Goal: Task Accomplishment & Management: Use online tool/utility

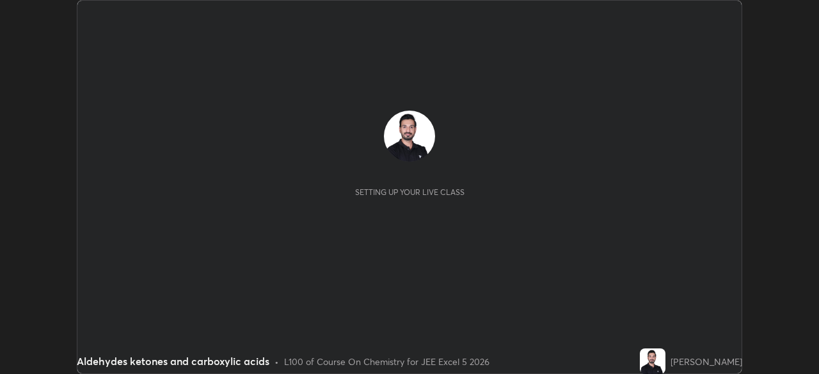
scroll to position [374, 818]
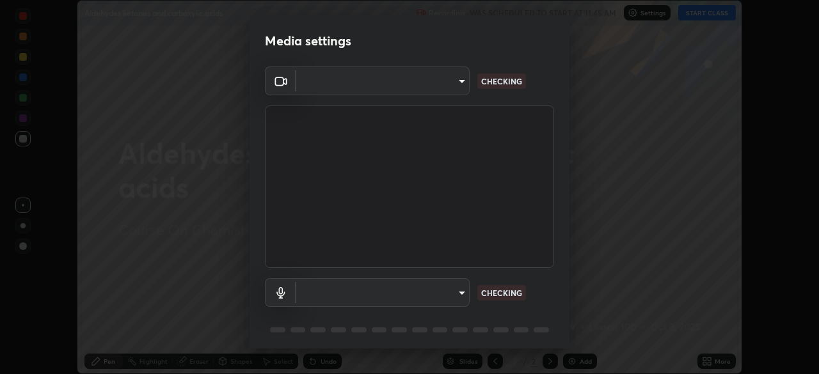
click at [452, 83] on body "Erase all Aldehydes ketones and carboxylic acids Recording WAS SCHEDULED TO STA…" at bounding box center [409, 187] width 819 height 374
type input "05e465ff83a2709560b00517cc20afcec0d8c6759013130505a18faaf77a7109"
type input "5e0574a8248c2f94adfbdafe40ebebc0aeff2822baf224a0b93bcc512a3e164e"
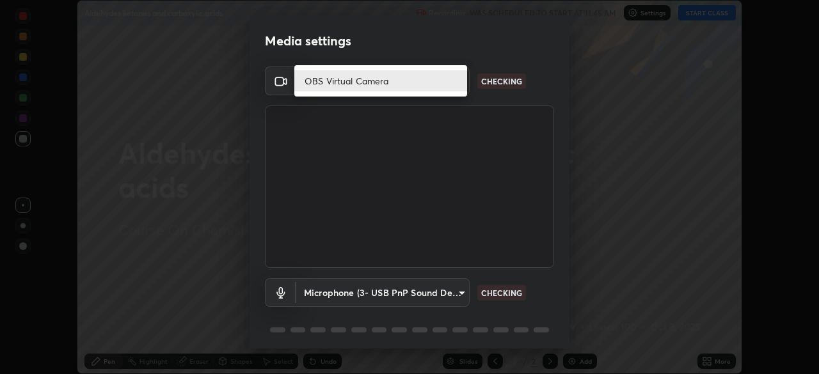
click at [422, 77] on li "OBS Virtual Camera" at bounding box center [380, 80] width 173 height 21
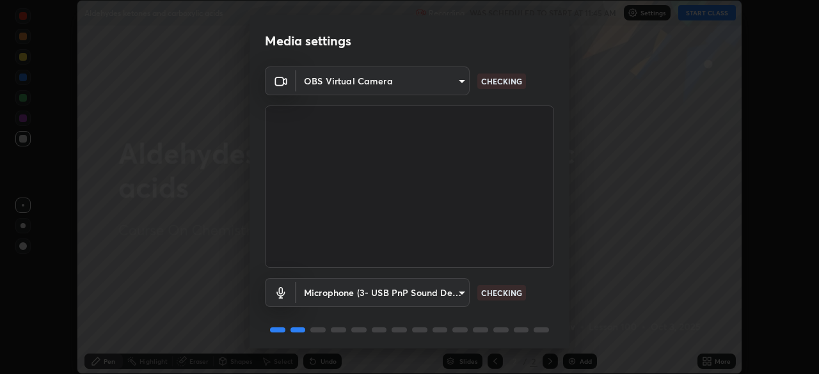
scroll to position [45, 0]
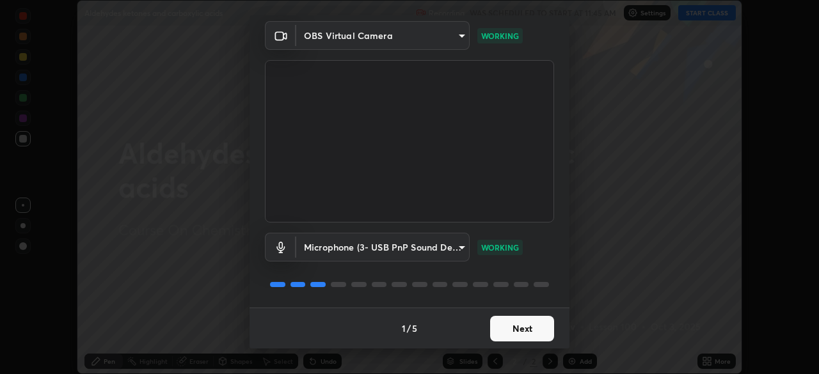
click at [528, 330] on button "Next" at bounding box center [522, 329] width 64 height 26
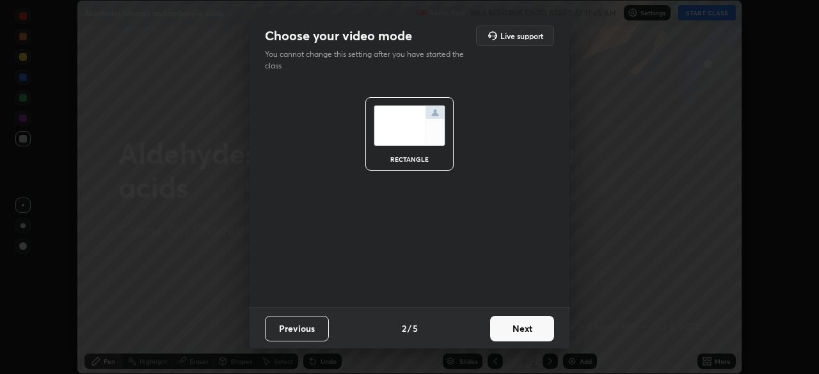
scroll to position [0, 0]
click at [530, 331] on button "Next" at bounding box center [522, 329] width 64 height 26
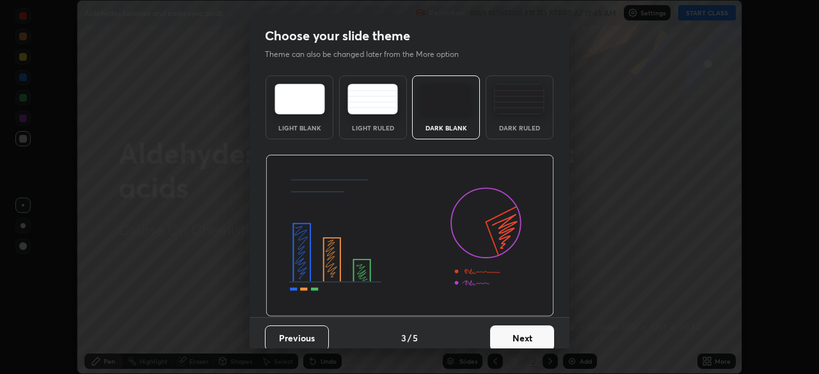
click at [536, 337] on button "Next" at bounding box center [522, 339] width 64 height 26
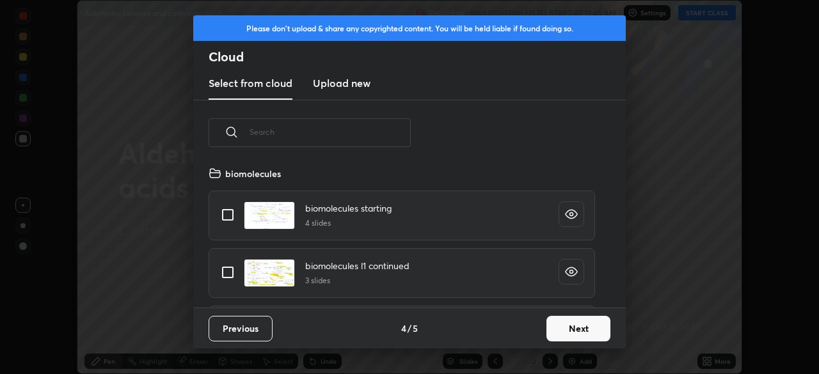
click at [566, 326] on button "Next" at bounding box center [578, 329] width 64 height 26
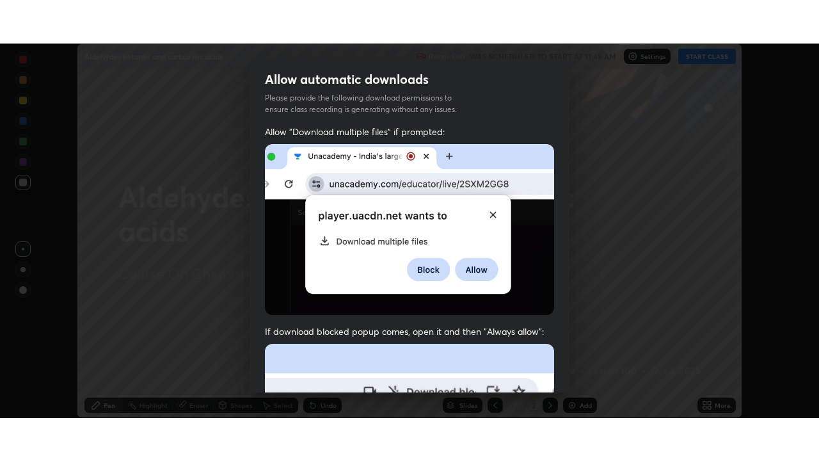
scroll to position [292, 0]
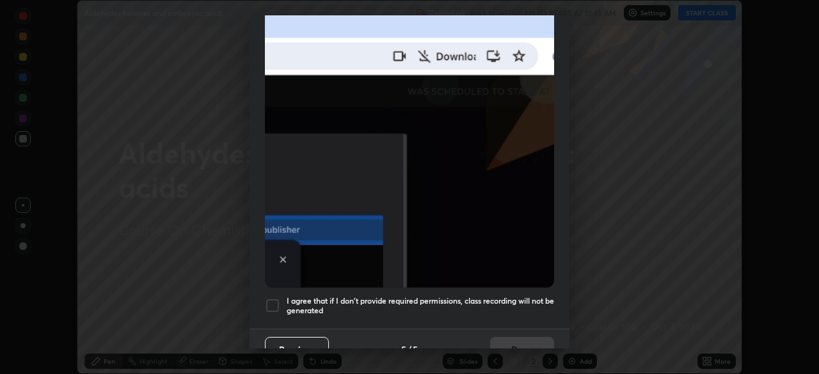
click at [274, 300] on div at bounding box center [272, 305] width 15 height 15
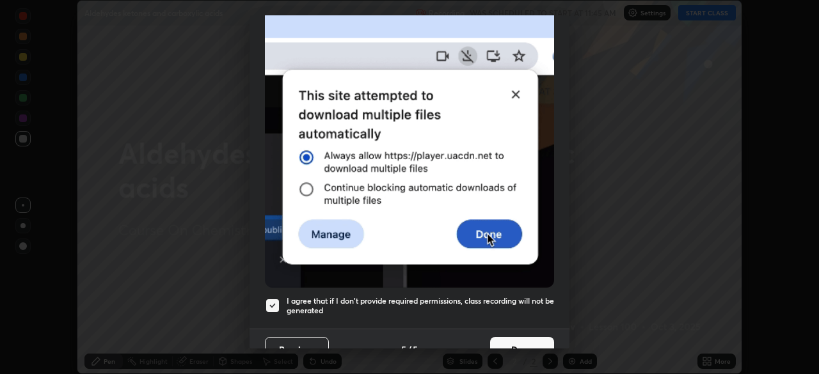
click at [507, 340] on button "Done" at bounding box center [522, 350] width 64 height 26
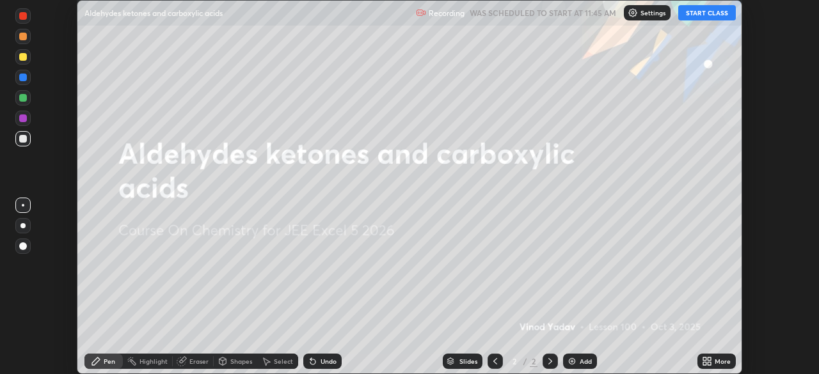
click at [709, 17] on button "START CLASS" at bounding box center [707, 12] width 58 height 15
click at [581, 358] on div "Add" at bounding box center [586, 361] width 12 height 6
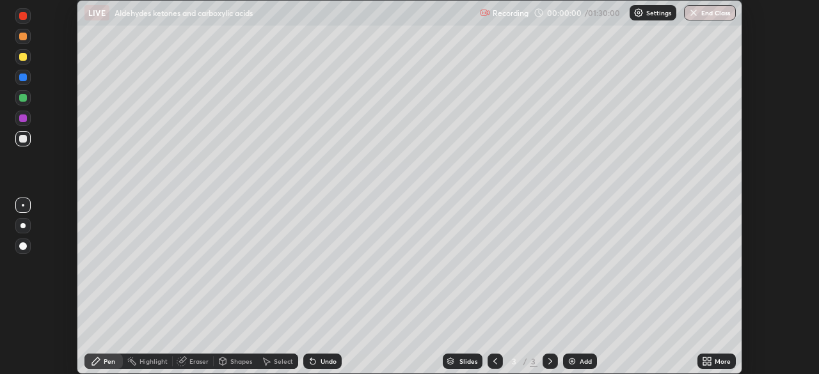
click at [709, 359] on icon at bounding box center [709, 359] width 3 height 3
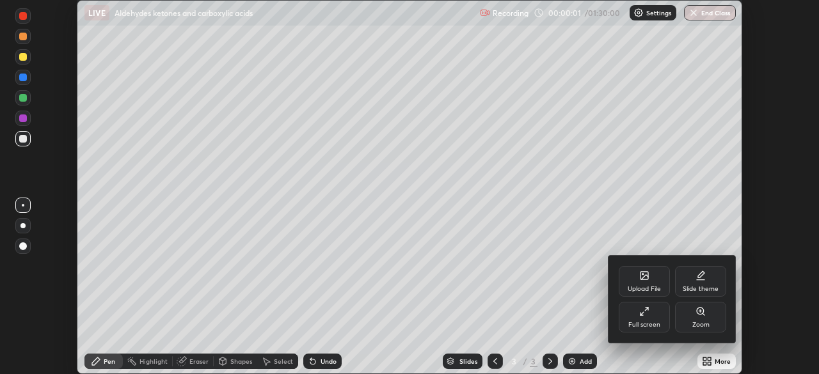
click at [654, 316] on div "Full screen" at bounding box center [644, 317] width 51 height 31
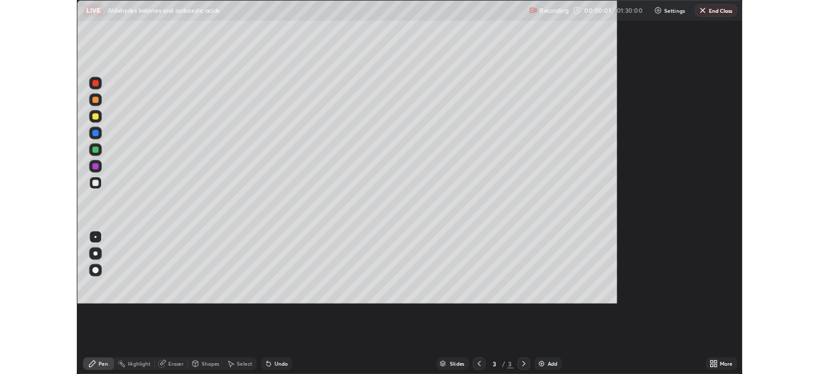
scroll to position [461, 819]
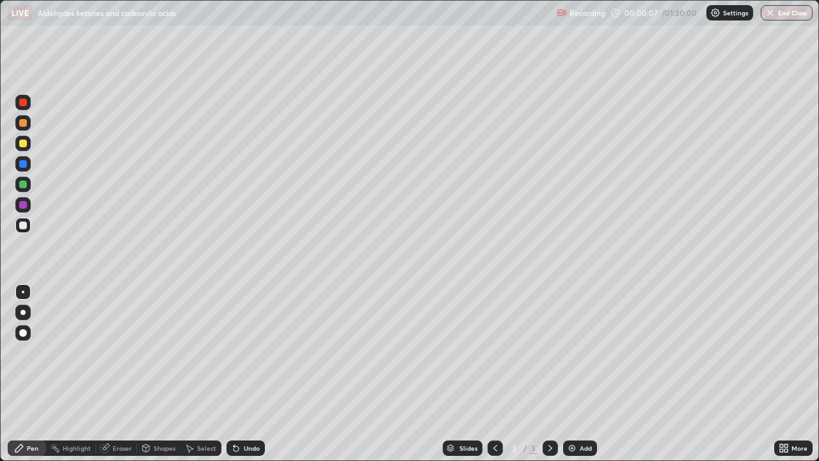
click at [19, 143] on div at bounding box center [23, 143] width 8 height 8
click at [24, 203] on div at bounding box center [23, 205] width 8 height 8
click at [24, 186] on div at bounding box center [23, 184] width 8 height 8
click at [21, 164] on div at bounding box center [23, 164] width 8 height 8
click at [22, 224] on div at bounding box center [23, 225] width 8 height 8
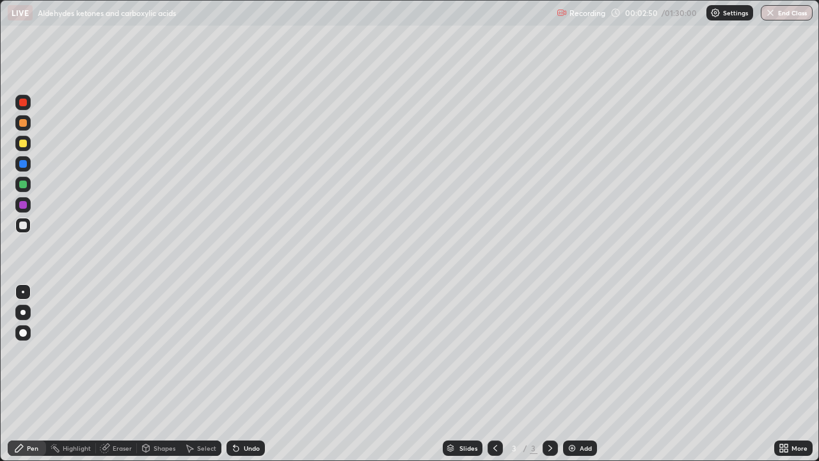
click at [20, 104] on div at bounding box center [23, 103] width 8 height 8
click at [22, 203] on div at bounding box center [23, 205] width 8 height 8
click at [23, 143] on div at bounding box center [23, 143] width 8 height 8
click at [120, 374] on div "Eraser" at bounding box center [122, 448] width 19 height 6
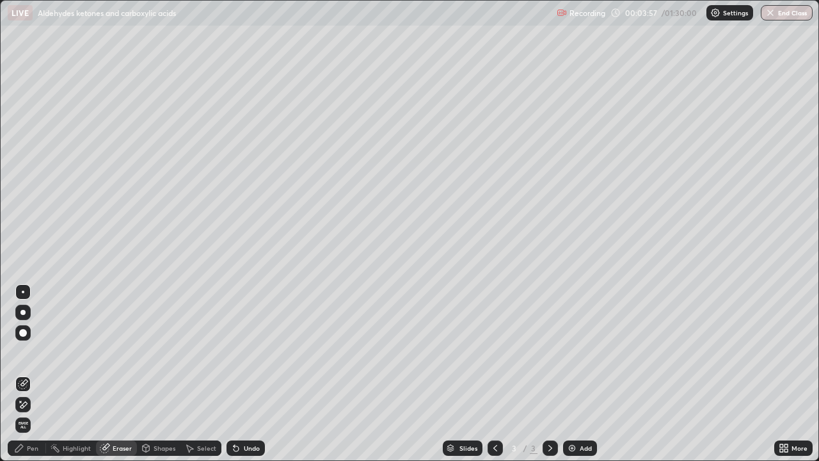
click at [33, 374] on div "Pen" at bounding box center [33, 448] width 12 height 6
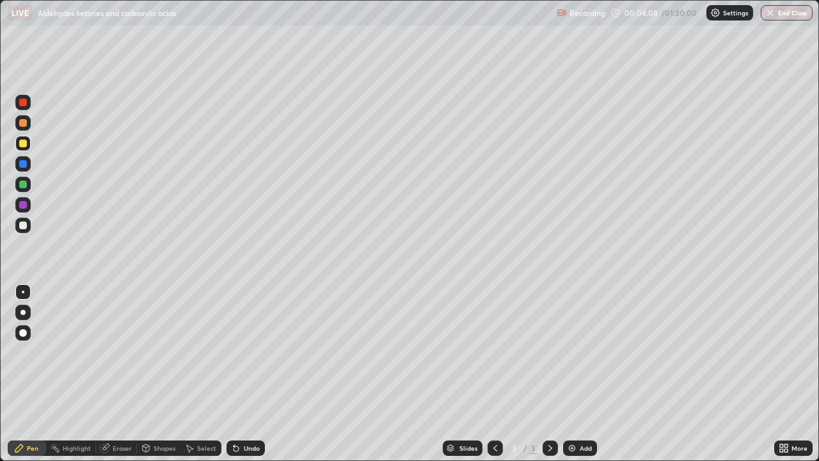
click at [24, 227] on div at bounding box center [23, 225] width 8 height 8
click at [23, 204] on div at bounding box center [23, 205] width 8 height 8
click at [576, 374] on div "Add" at bounding box center [580, 447] width 34 height 15
click at [24, 186] on div at bounding box center [23, 184] width 8 height 8
click at [22, 164] on div at bounding box center [23, 164] width 8 height 8
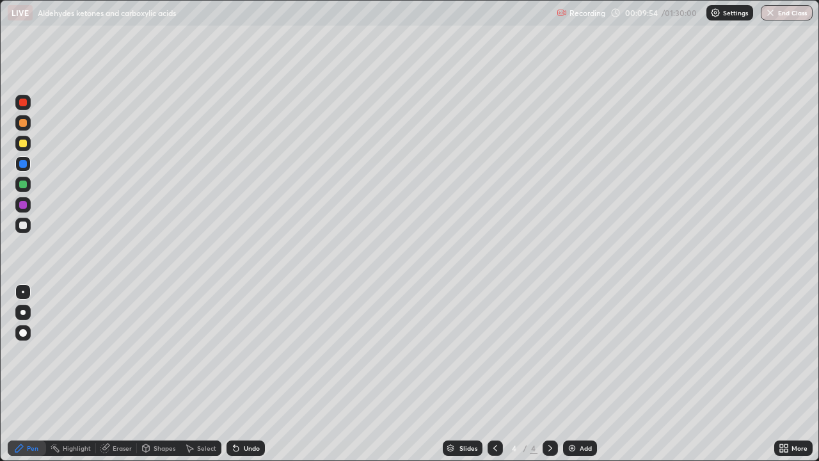
click at [22, 148] on div at bounding box center [22, 143] width 15 height 15
click at [22, 121] on div at bounding box center [23, 123] width 8 height 8
click at [581, 374] on div "Add" at bounding box center [586, 448] width 12 height 6
click at [23, 144] on div at bounding box center [23, 143] width 8 height 8
click at [22, 203] on div at bounding box center [23, 205] width 8 height 8
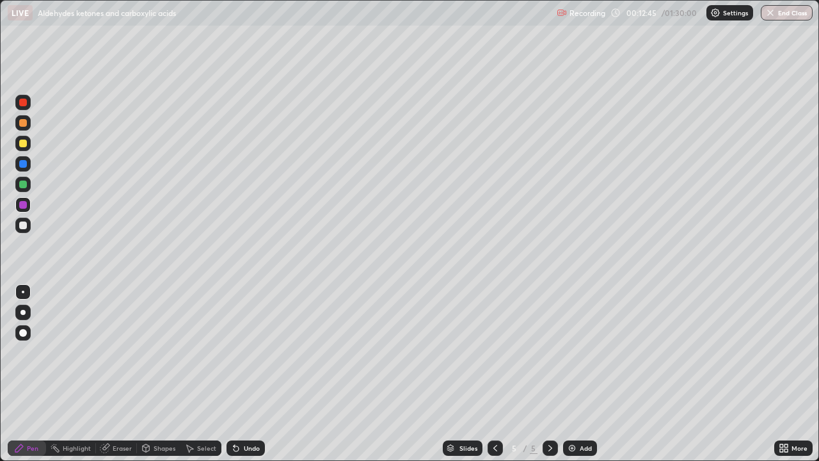
click at [20, 182] on div at bounding box center [23, 184] width 8 height 8
click at [22, 223] on div at bounding box center [23, 225] width 8 height 8
click at [22, 102] on div at bounding box center [23, 103] width 8 height 8
click at [122, 374] on div "Eraser" at bounding box center [122, 448] width 19 height 6
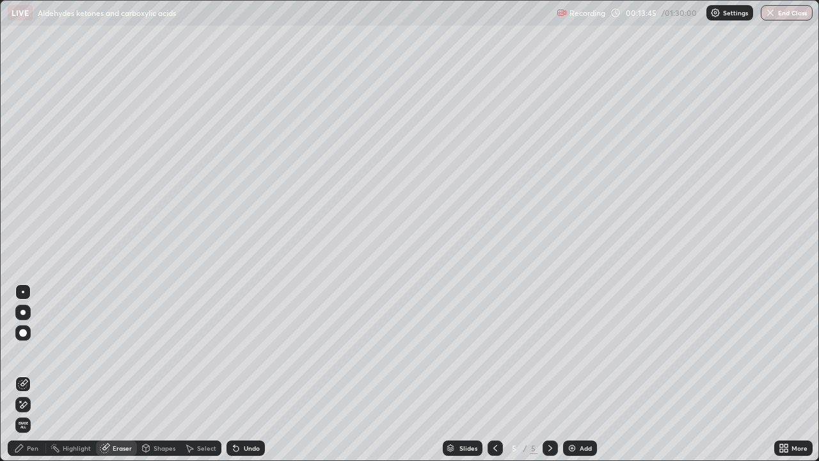
click at [36, 374] on div "Pen" at bounding box center [33, 448] width 12 height 6
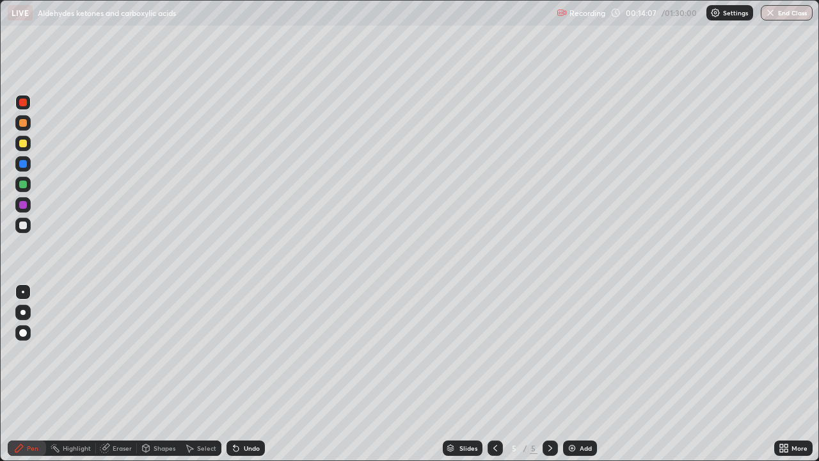
click at [23, 186] on div at bounding box center [23, 184] width 8 height 8
click at [576, 374] on div "Add" at bounding box center [580, 447] width 34 height 15
click at [118, 374] on div "Eraser" at bounding box center [122, 448] width 19 height 6
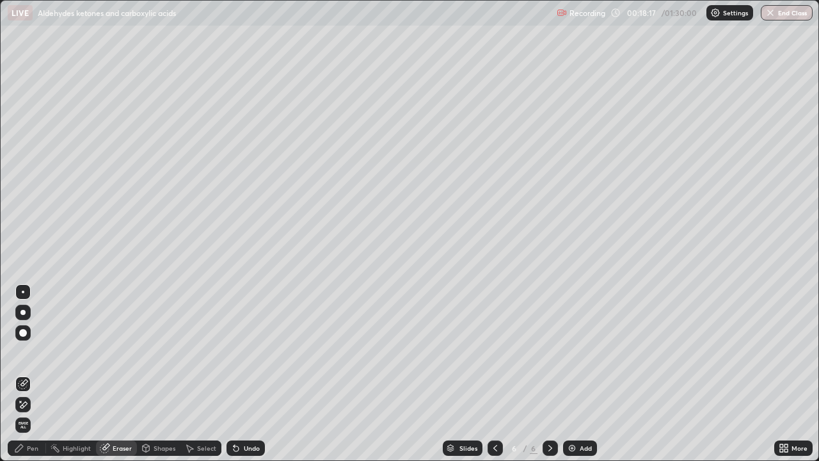
click at [34, 374] on div "Pen" at bounding box center [33, 448] width 12 height 6
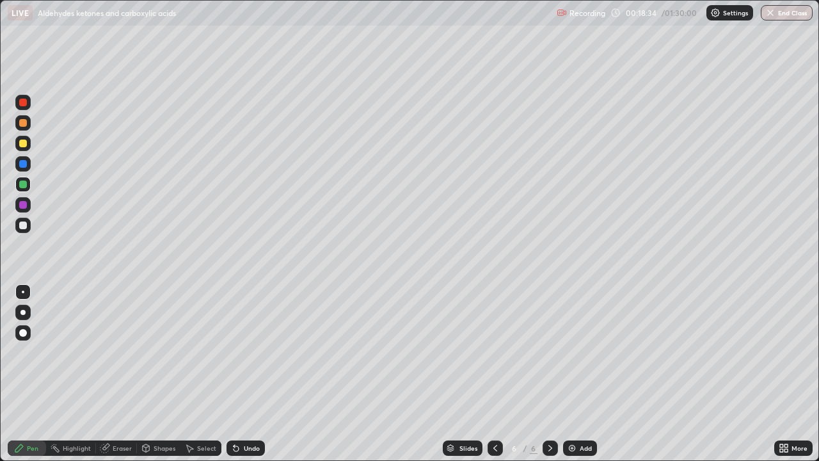
click at [21, 165] on div at bounding box center [23, 164] width 8 height 8
click at [22, 142] on div at bounding box center [23, 143] width 8 height 8
click at [22, 206] on div at bounding box center [23, 205] width 8 height 8
click at [19, 186] on div at bounding box center [23, 184] width 8 height 8
click at [22, 225] on div at bounding box center [23, 225] width 8 height 8
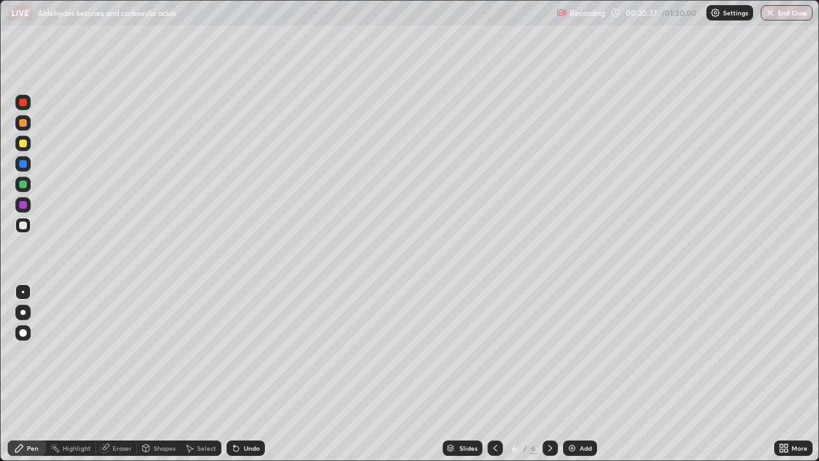
click at [127, 374] on div "Eraser" at bounding box center [122, 448] width 19 height 6
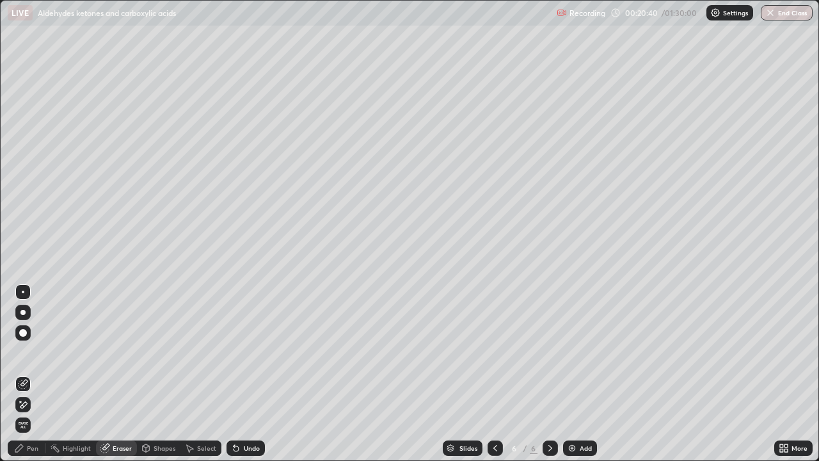
click at [36, 374] on div "Pen" at bounding box center [33, 448] width 12 height 6
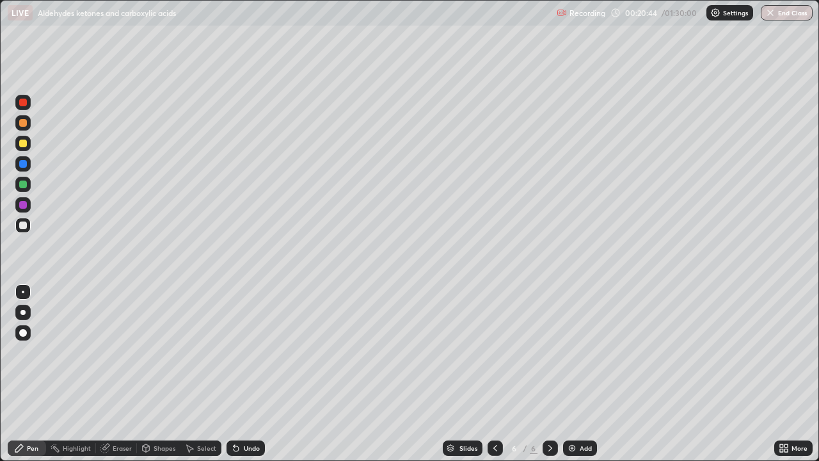
click at [19, 186] on div at bounding box center [23, 184] width 8 height 8
click at [24, 221] on div at bounding box center [23, 225] width 8 height 8
click at [22, 122] on div at bounding box center [23, 123] width 8 height 8
click at [580, 374] on div "Add" at bounding box center [586, 448] width 12 height 6
click at [495, 374] on div at bounding box center [494, 447] width 15 height 15
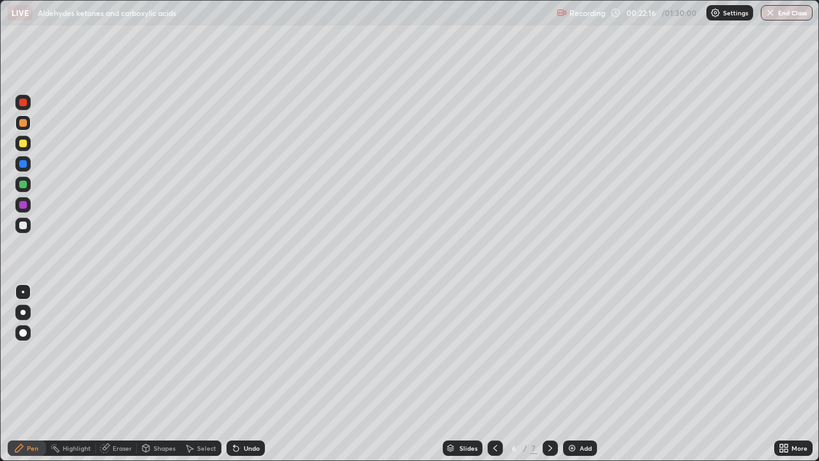
click at [549, 374] on icon at bounding box center [550, 448] width 10 height 10
click at [23, 166] on div at bounding box center [23, 164] width 8 height 8
click at [494, 374] on icon at bounding box center [495, 448] width 10 height 10
click at [548, 374] on icon at bounding box center [550, 448] width 10 height 10
click at [494, 374] on icon at bounding box center [495, 448] width 10 height 10
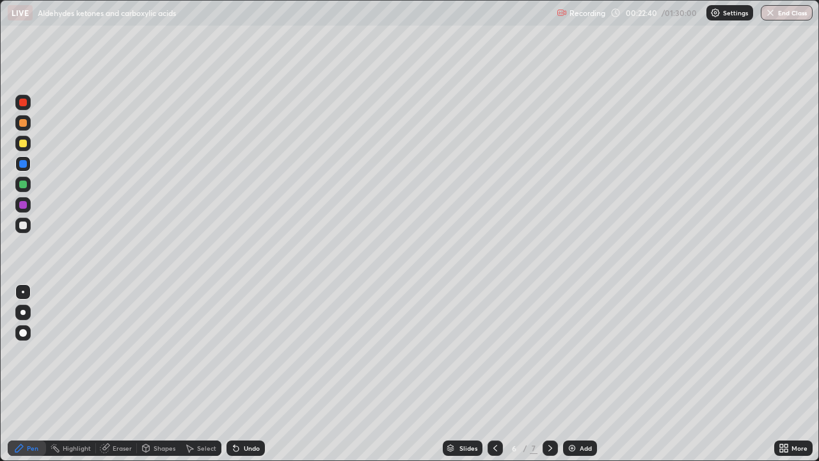
click at [547, 374] on icon at bounding box center [550, 448] width 10 height 10
click at [499, 374] on div at bounding box center [494, 447] width 15 height 15
click at [549, 374] on icon at bounding box center [550, 448] width 10 height 10
click at [22, 123] on div at bounding box center [23, 123] width 8 height 8
click at [495, 374] on icon at bounding box center [495, 448] width 4 height 6
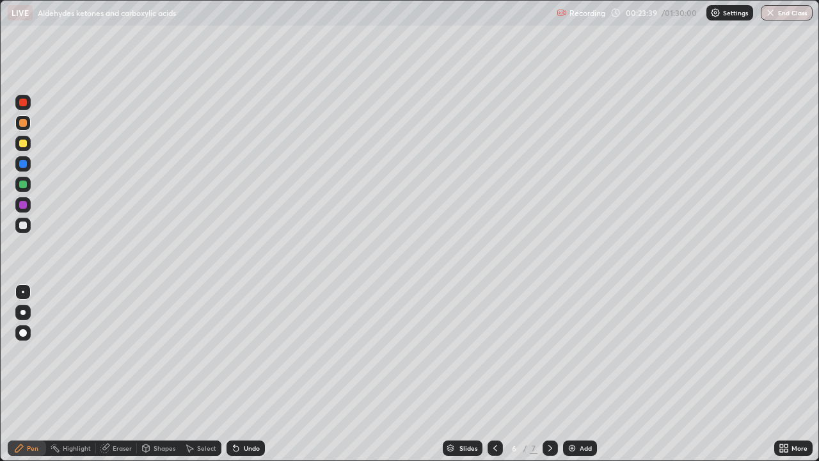
click at [548, 374] on icon at bounding box center [550, 448] width 10 height 10
click at [493, 374] on icon at bounding box center [495, 448] width 10 height 10
click at [548, 374] on icon at bounding box center [550, 448] width 10 height 10
click at [26, 207] on div at bounding box center [22, 204] width 15 height 15
click at [19, 184] on div at bounding box center [23, 184] width 8 height 8
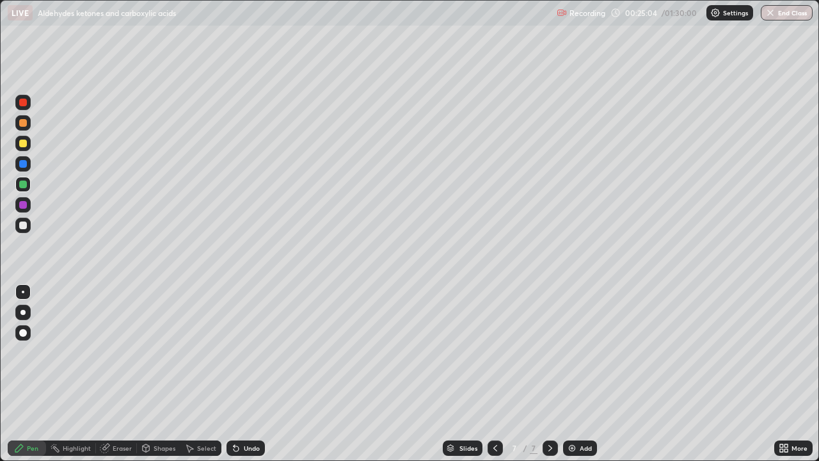
click at [494, 374] on icon at bounding box center [495, 448] width 10 height 10
click at [545, 374] on icon at bounding box center [550, 448] width 10 height 10
click at [575, 374] on img at bounding box center [572, 448] width 10 height 10
click at [22, 161] on div at bounding box center [23, 164] width 8 height 8
click at [22, 146] on div at bounding box center [23, 143] width 8 height 8
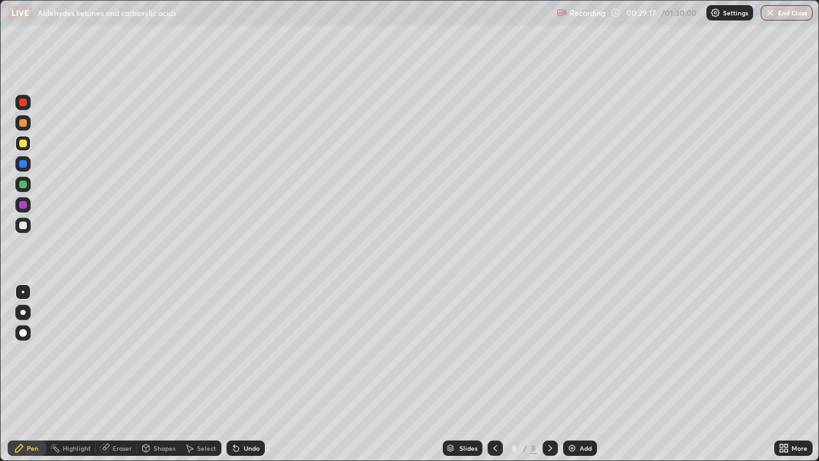
click at [21, 129] on div at bounding box center [22, 122] width 15 height 15
click at [123, 374] on div "Eraser" at bounding box center [122, 448] width 19 height 6
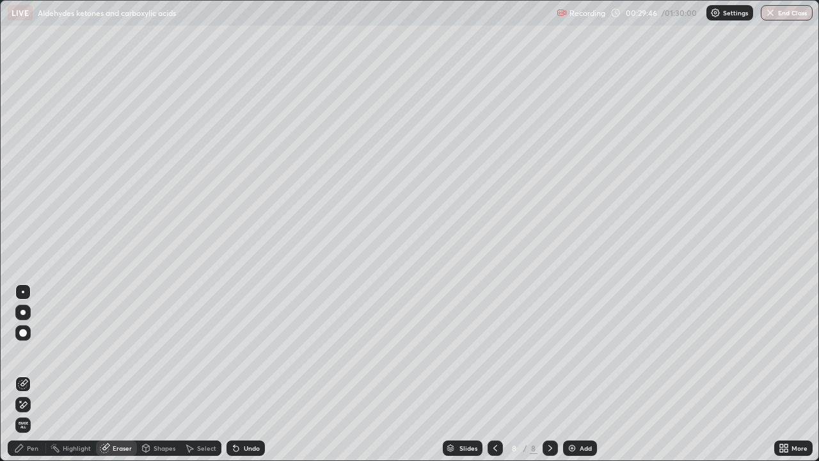
click at [33, 374] on div "Pen" at bounding box center [33, 448] width 12 height 6
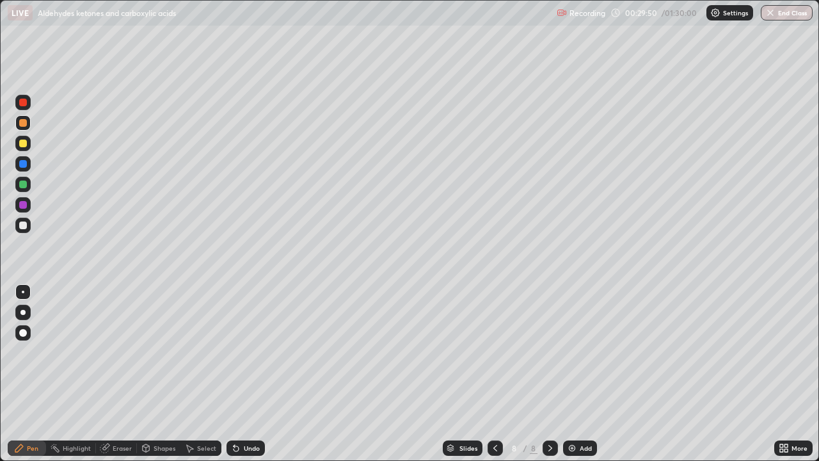
click at [25, 230] on div at bounding box center [22, 225] width 15 height 15
click at [23, 205] on div at bounding box center [23, 205] width 8 height 8
click at [22, 185] on div at bounding box center [23, 184] width 8 height 8
click at [122, 374] on div "Eraser" at bounding box center [122, 448] width 19 height 6
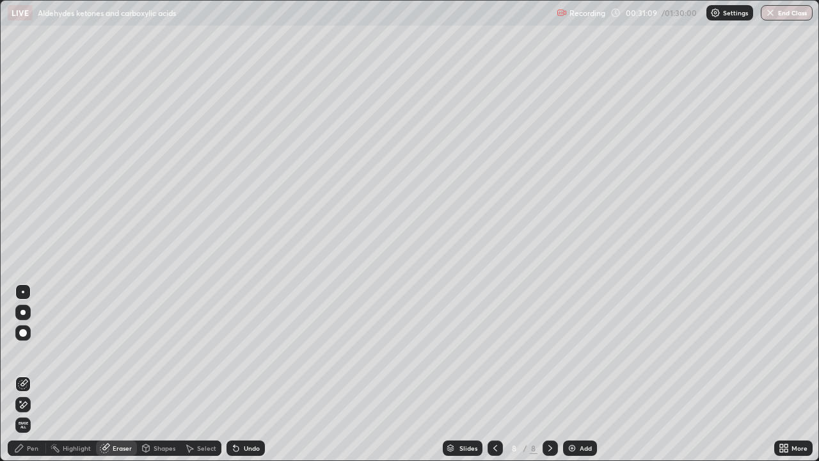
click at [33, 374] on div "Pen" at bounding box center [33, 448] width 12 height 6
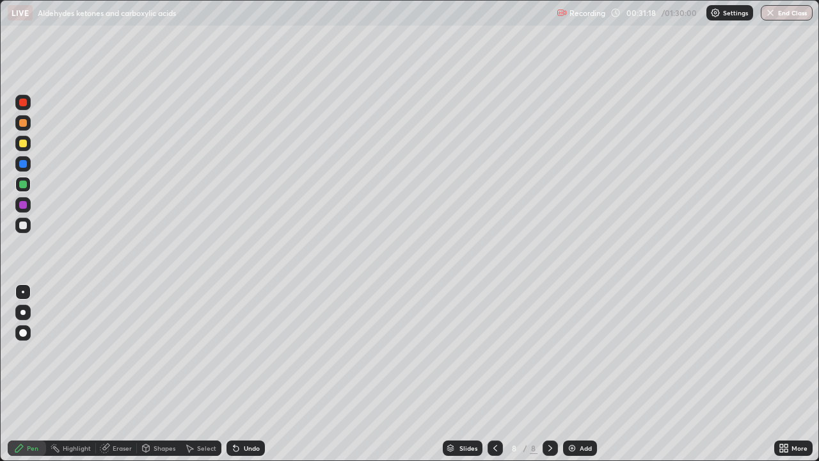
click at [18, 223] on div at bounding box center [22, 225] width 15 height 15
click at [585, 374] on div "Add" at bounding box center [586, 448] width 12 height 6
click at [494, 374] on icon at bounding box center [495, 448] width 10 height 10
click at [549, 374] on icon at bounding box center [550, 448] width 10 height 10
click at [491, 374] on icon at bounding box center [495, 448] width 10 height 10
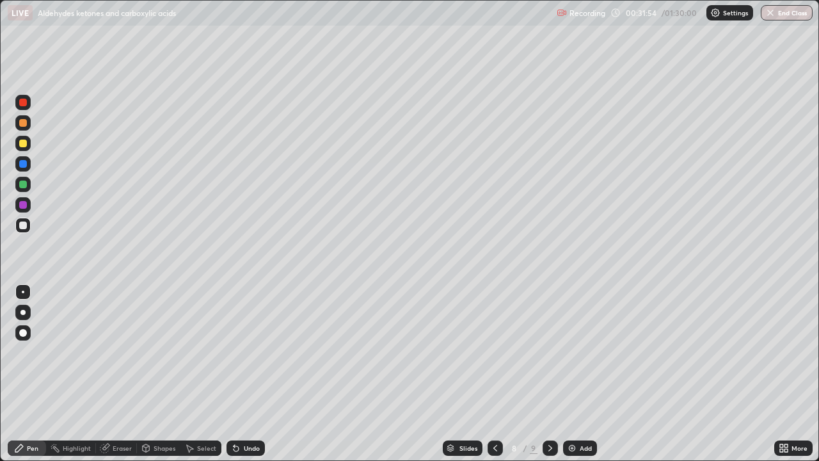
click at [26, 204] on div at bounding box center [23, 205] width 8 height 8
click at [549, 374] on icon at bounding box center [550, 448] width 10 height 10
click at [115, 374] on div "Eraser" at bounding box center [122, 448] width 19 height 6
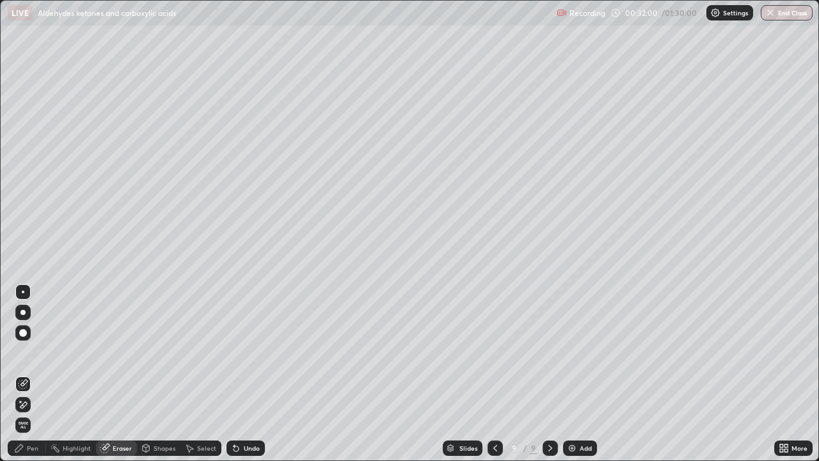
click at [495, 374] on icon at bounding box center [495, 448] width 10 height 10
click at [31, 374] on div "Pen" at bounding box center [33, 448] width 12 height 6
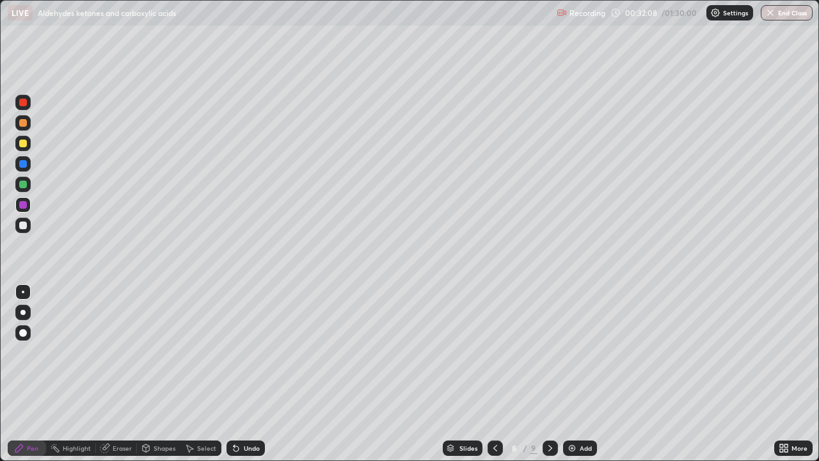
click at [549, 374] on icon at bounding box center [550, 448] width 10 height 10
click at [494, 374] on icon at bounding box center [495, 448] width 10 height 10
click at [549, 374] on icon at bounding box center [550, 448] width 10 height 10
click at [19, 224] on div at bounding box center [23, 225] width 8 height 8
click at [20, 187] on div at bounding box center [22, 184] width 15 height 15
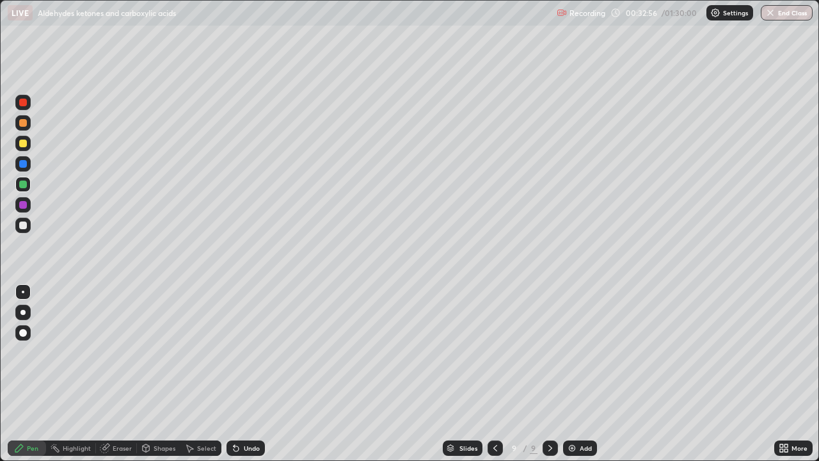
click at [118, 374] on div "Eraser" at bounding box center [116, 447] width 41 height 15
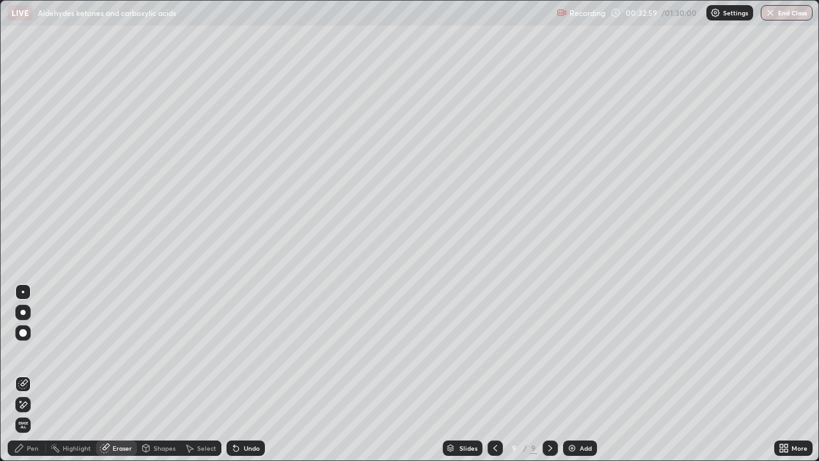
click at [36, 374] on div "Pen" at bounding box center [33, 448] width 12 height 6
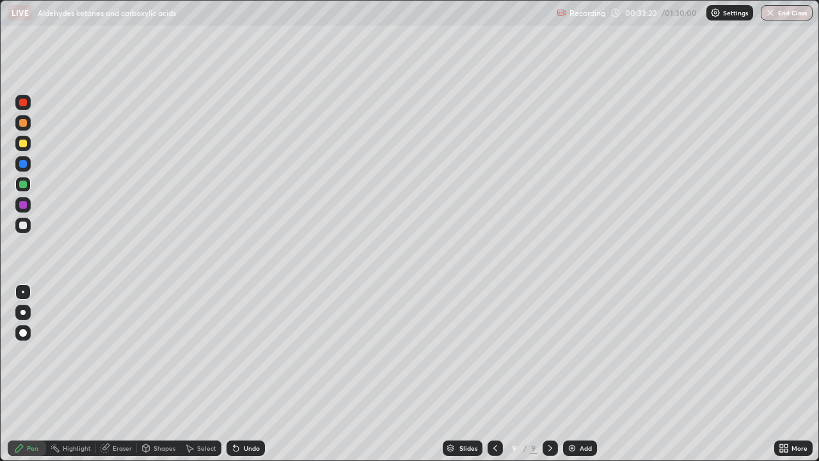
click at [571, 374] on img at bounding box center [572, 448] width 10 height 10
click at [495, 374] on icon at bounding box center [494, 448] width 10 height 10
click at [550, 374] on icon at bounding box center [550, 448] width 10 height 10
click at [494, 374] on icon at bounding box center [494, 448] width 10 height 10
click at [495, 374] on icon at bounding box center [494, 448] width 10 height 10
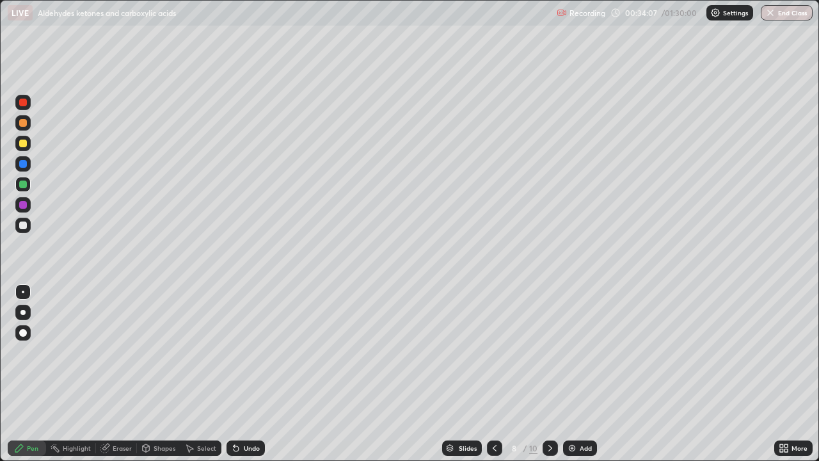
click at [493, 374] on icon at bounding box center [494, 448] width 10 height 10
click at [549, 374] on icon at bounding box center [550, 448] width 10 height 10
click at [550, 374] on icon at bounding box center [550, 448] width 10 height 10
click at [548, 374] on icon at bounding box center [550, 448] width 4 height 6
click at [21, 162] on div at bounding box center [23, 164] width 8 height 8
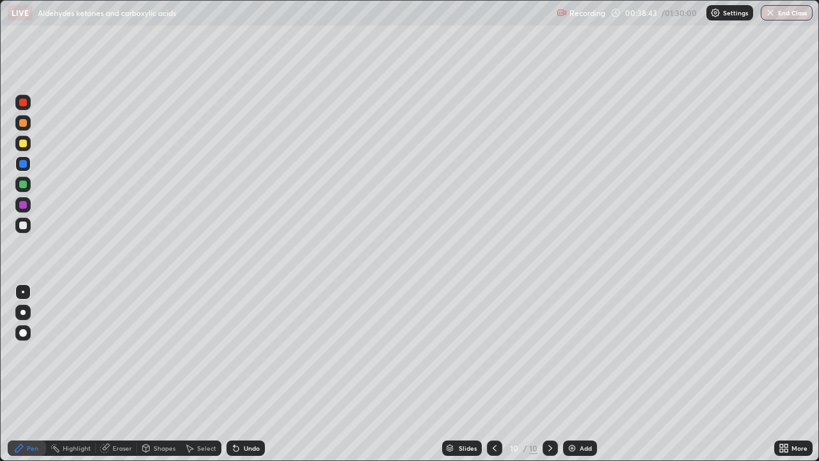
click at [19, 205] on div at bounding box center [23, 205] width 8 height 8
click at [19, 185] on div at bounding box center [23, 184] width 8 height 8
click at [586, 374] on div "Add" at bounding box center [586, 448] width 12 height 6
click at [19, 205] on div at bounding box center [23, 205] width 8 height 8
click at [20, 184] on div at bounding box center [23, 184] width 8 height 8
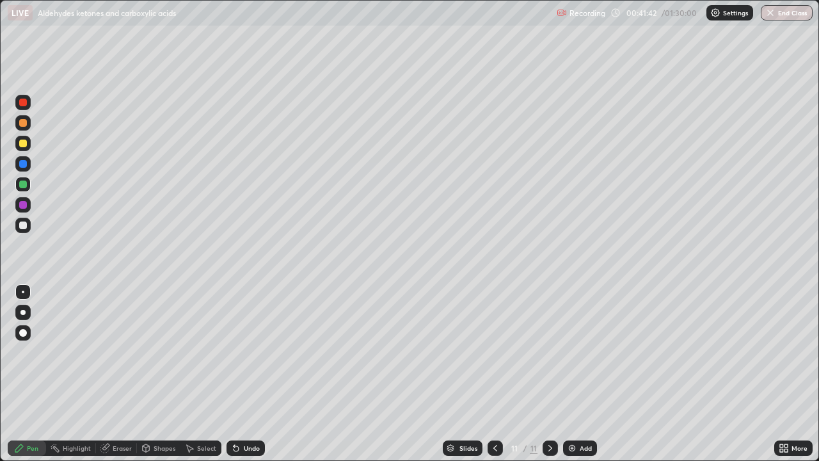
click at [23, 204] on div at bounding box center [23, 205] width 8 height 8
click at [20, 143] on div at bounding box center [23, 143] width 8 height 8
click at [21, 167] on div at bounding box center [23, 164] width 8 height 8
click at [23, 182] on div at bounding box center [23, 184] width 8 height 8
click at [24, 143] on div at bounding box center [23, 143] width 8 height 8
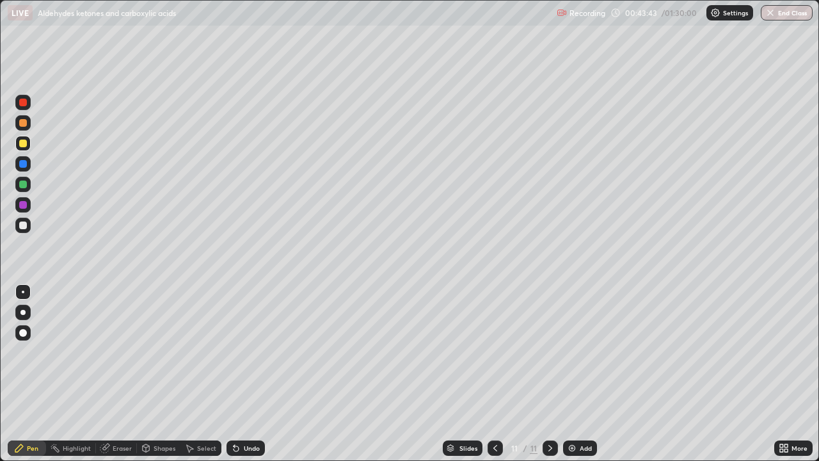
click at [582, 374] on div "Add" at bounding box center [586, 448] width 12 height 6
click at [493, 374] on icon at bounding box center [495, 448] width 10 height 10
click at [547, 374] on icon at bounding box center [550, 448] width 10 height 10
click at [21, 163] on div at bounding box center [23, 164] width 8 height 8
click at [127, 374] on div "Eraser" at bounding box center [122, 448] width 19 height 6
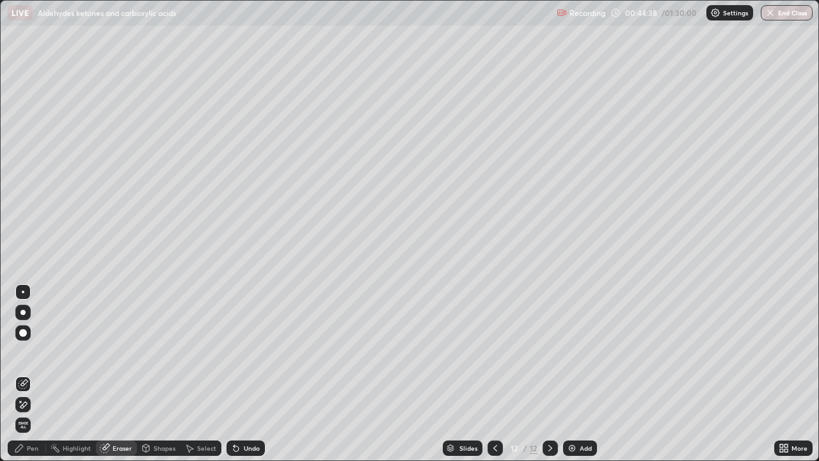
click at [39, 374] on div "Pen" at bounding box center [27, 447] width 38 height 15
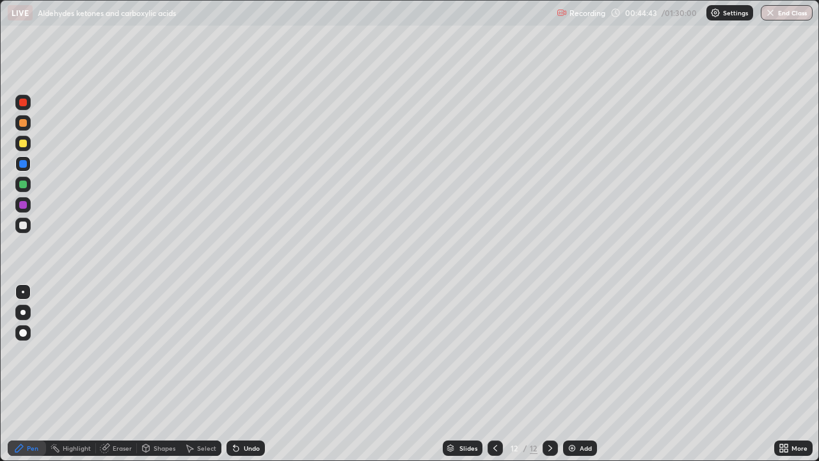
click at [23, 205] on div at bounding box center [23, 205] width 8 height 8
click at [24, 181] on div at bounding box center [23, 184] width 8 height 8
click at [493, 374] on icon at bounding box center [495, 448] width 10 height 10
click at [548, 374] on icon at bounding box center [550, 448] width 4 height 6
click at [496, 374] on icon at bounding box center [495, 448] width 10 height 10
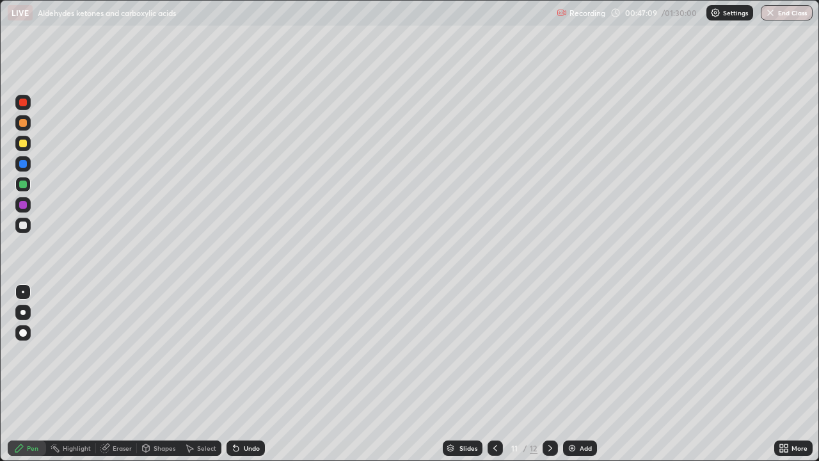
click at [548, 374] on icon at bounding box center [550, 448] width 10 height 10
click at [494, 374] on icon at bounding box center [495, 448] width 10 height 10
click at [549, 374] on icon at bounding box center [550, 448] width 10 height 10
click at [577, 374] on div "Add" at bounding box center [580, 447] width 34 height 15
click at [495, 374] on icon at bounding box center [495, 448] width 10 height 10
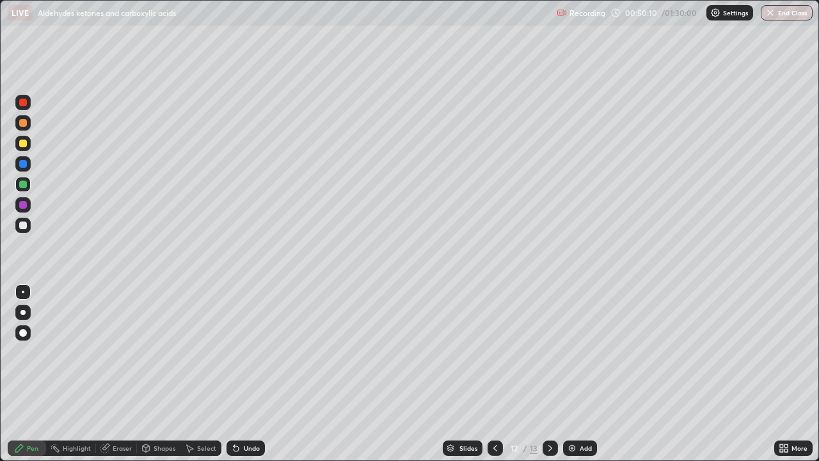
click at [549, 374] on icon at bounding box center [550, 448] width 10 height 10
click at [494, 374] on icon at bounding box center [495, 448] width 10 height 10
click at [20, 223] on div at bounding box center [23, 225] width 8 height 8
click at [21, 186] on div at bounding box center [23, 184] width 8 height 8
click at [550, 374] on icon at bounding box center [550, 448] width 4 height 6
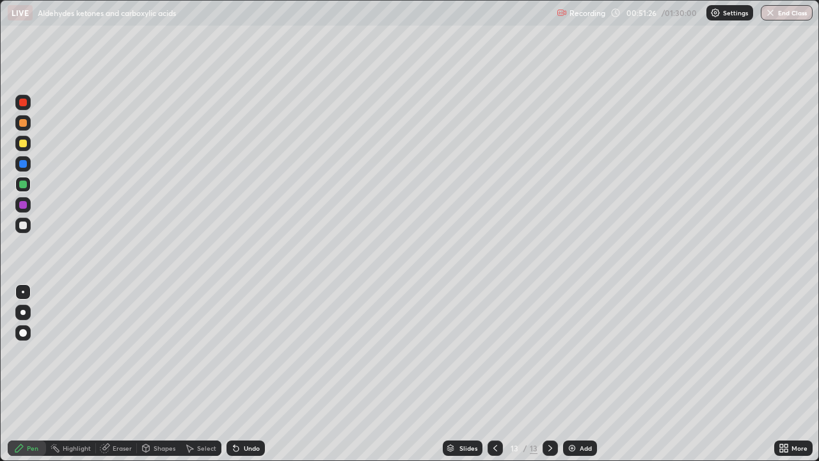
click at [24, 202] on div at bounding box center [23, 205] width 8 height 8
click at [22, 224] on div at bounding box center [23, 225] width 8 height 8
click at [22, 186] on div at bounding box center [23, 184] width 8 height 8
click at [21, 166] on div at bounding box center [23, 164] width 8 height 8
click at [20, 226] on div at bounding box center [23, 225] width 8 height 8
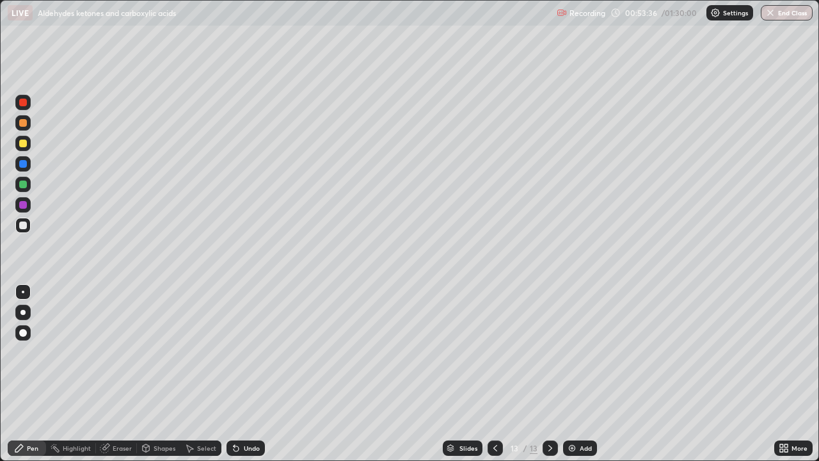
click at [21, 186] on div at bounding box center [23, 184] width 8 height 8
click at [19, 225] on div at bounding box center [23, 225] width 8 height 8
click at [120, 374] on div "Eraser" at bounding box center [122, 448] width 19 height 6
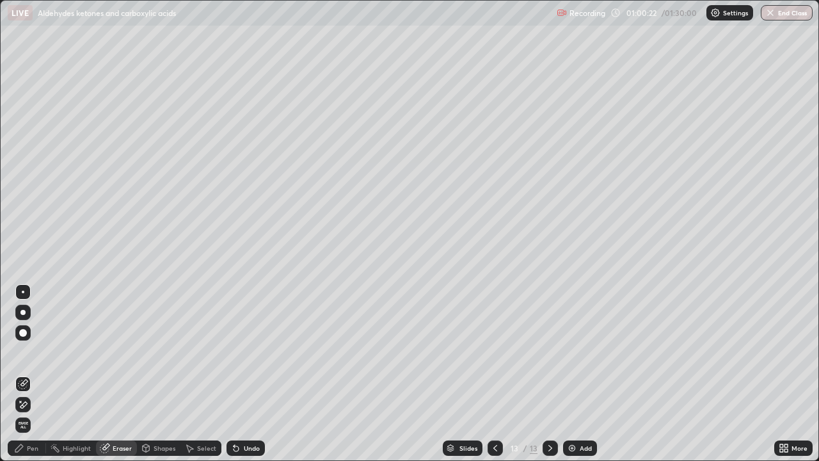
click at [33, 374] on div "Pen" at bounding box center [33, 448] width 12 height 6
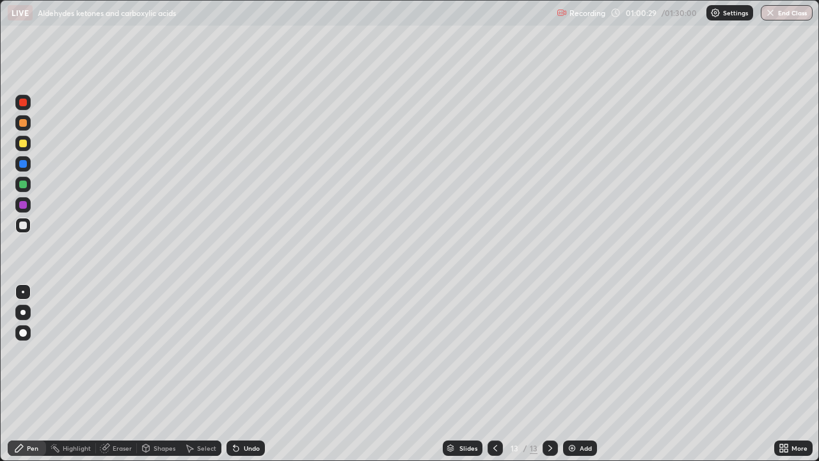
click at [20, 182] on div at bounding box center [23, 184] width 8 height 8
click at [17, 203] on div at bounding box center [22, 204] width 15 height 15
click at [578, 374] on div "Add" at bounding box center [580, 447] width 34 height 15
click at [21, 184] on div at bounding box center [23, 184] width 8 height 8
click at [118, 374] on div "Eraser" at bounding box center [122, 448] width 19 height 6
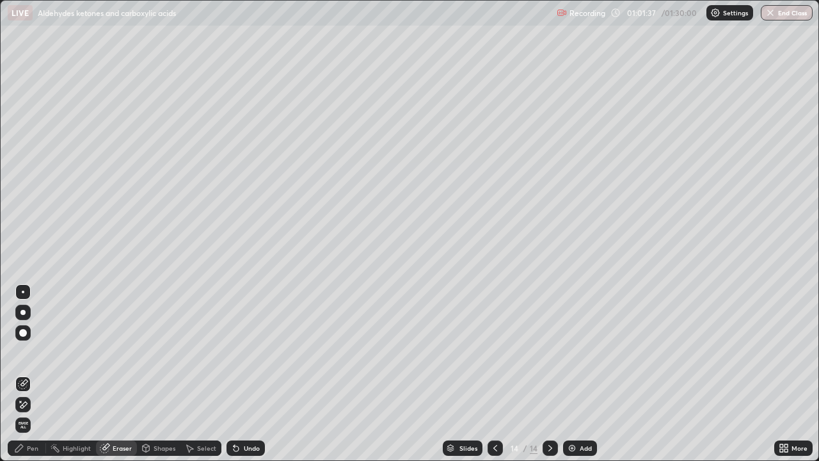
click at [38, 374] on div "Pen" at bounding box center [33, 448] width 12 height 6
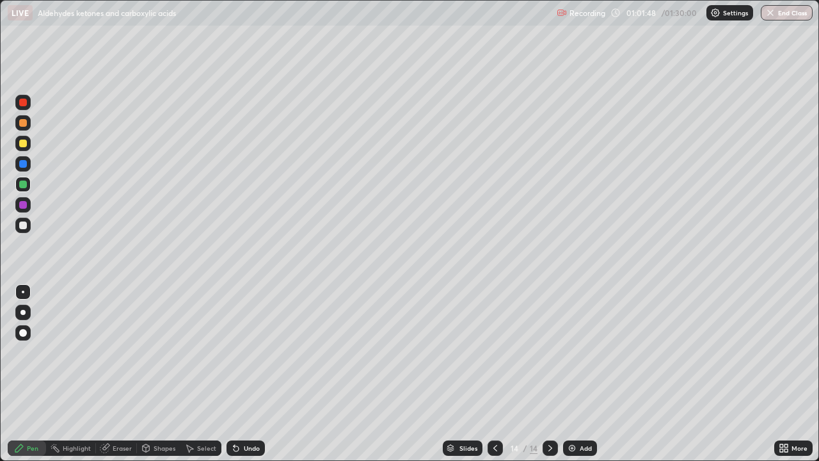
click at [121, 374] on div "Eraser" at bounding box center [122, 448] width 19 height 6
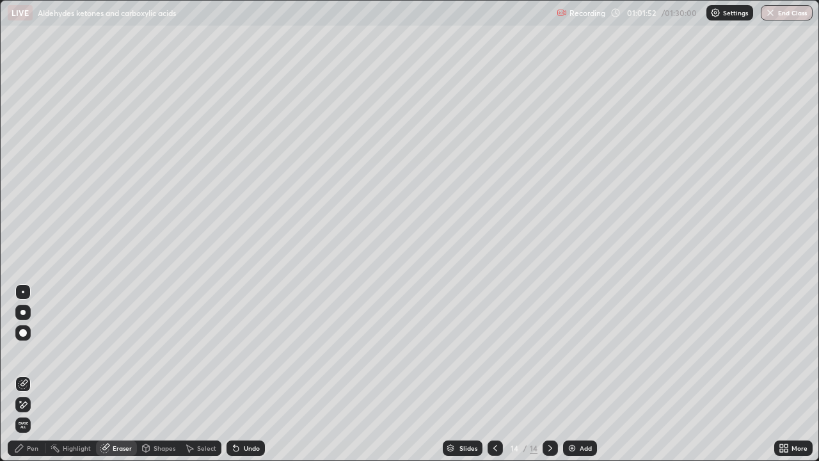
click at [31, 374] on div "Pen" at bounding box center [33, 448] width 12 height 6
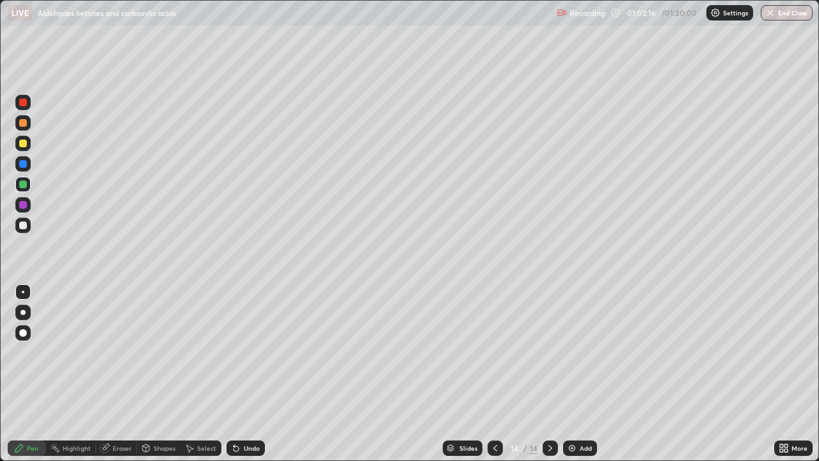
click at [24, 164] on div at bounding box center [23, 164] width 8 height 8
click at [493, 374] on div at bounding box center [494, 447] width 15 height 15
click at [120, 374] on div "Eraser" at bounding box center [122, 448] width 19 height 6
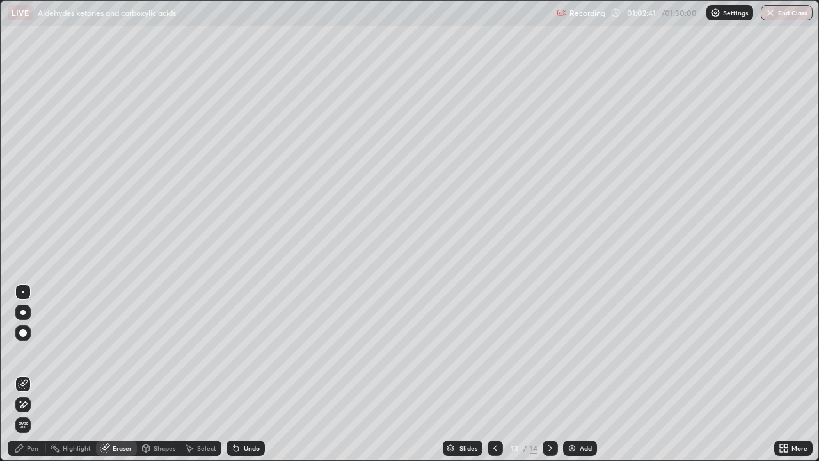
click at [38, 374] on div "Pen" at bounding box center [27, 447] width 38 height 15
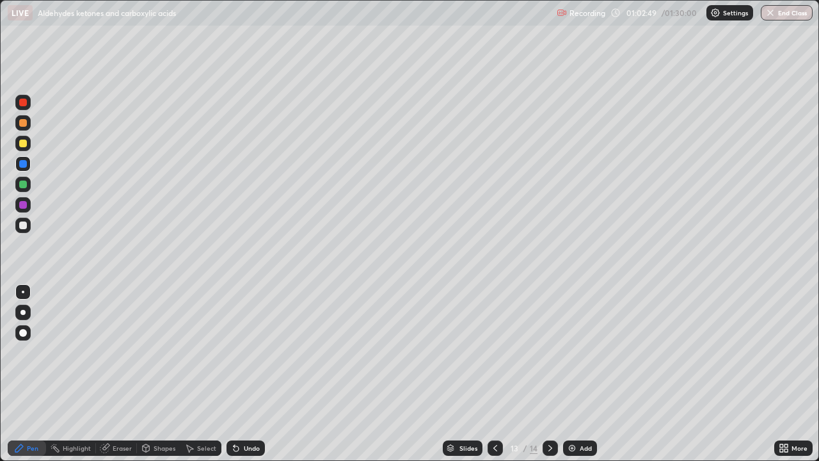
click at [547, 374] on icon at bounding box center [550, 448] width 10 height 10
click at [24, 145] on div at bounding box center [23, 143] width 8 height 8
click at [493, 374] on icon at bounding box center [495, 448] width 10 height 10
click at [547, 374] on icon at bounding box center [550, 448] width 10 height 10
click at [20, 121] on div at bounding box center [23, 123] width 8 height 8
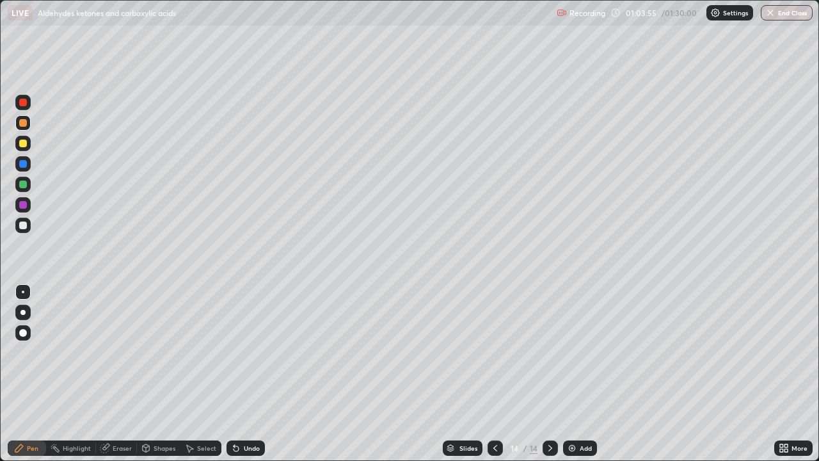
click at [21, 202] on div at bounding box center [23, 205] width 8 height 8
click at [568, 374] on img at bounding box center [572, 448] width 10 height 10
click at [22, 164] on div at bounding box center [23, 164] width 8 height 8
click at [20, 186] on div at bounding box center [23, 184] width 8 height 8
click at [21, 143] on div at bounding box center [23, 143] width 8 height 8
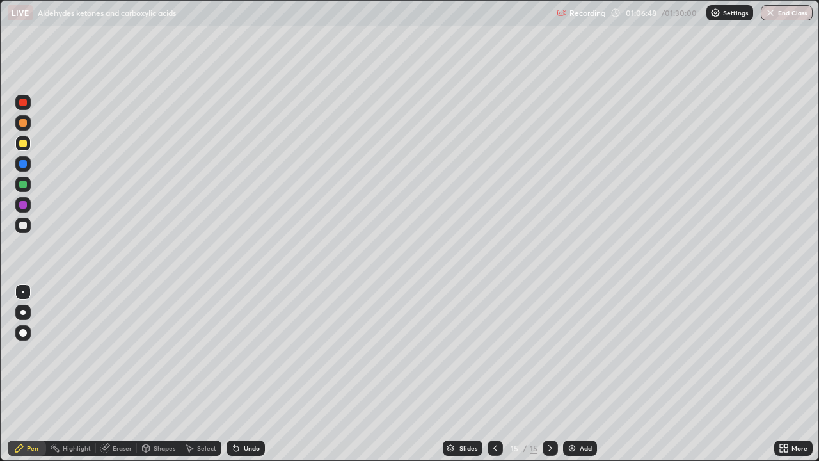
click at [123, 374] on div "Eraser" at bounding box center [122, 448] width 19 height 6
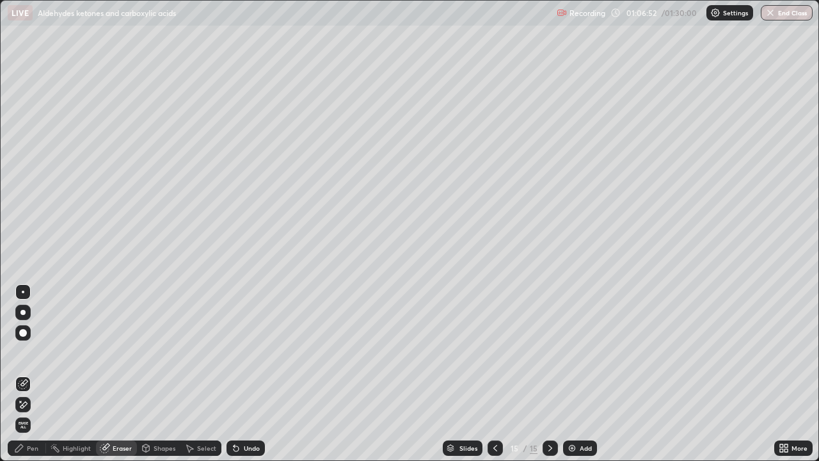
click at [35, 374] on div "Pen" at bounding box center [33, 448] width 12 height 6
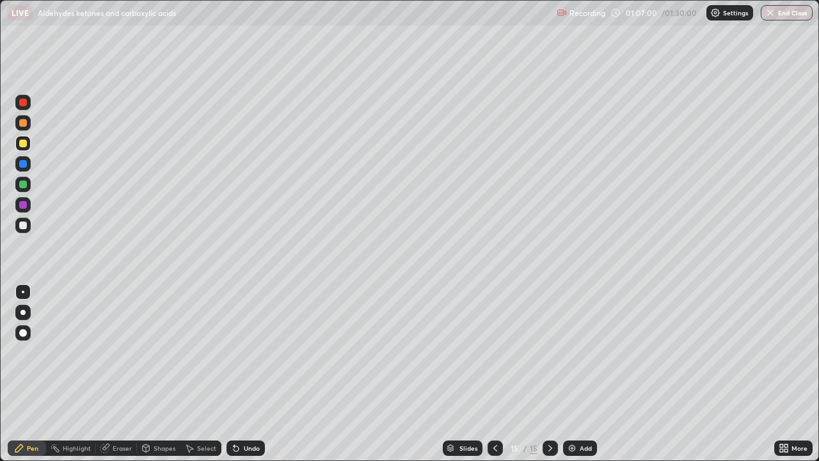
click at [493, 374] on icon at bounding box center [495, 448] width 4 height 6
click at [495, 374] on div at bounding box center [494, 447] width 15 height 15
click at [549, 374] on icon at bounding box center [550, 448] width 10 height 10
click at [580, 374] on div "Add" at bounding box center [586, 448] width 12 height 6
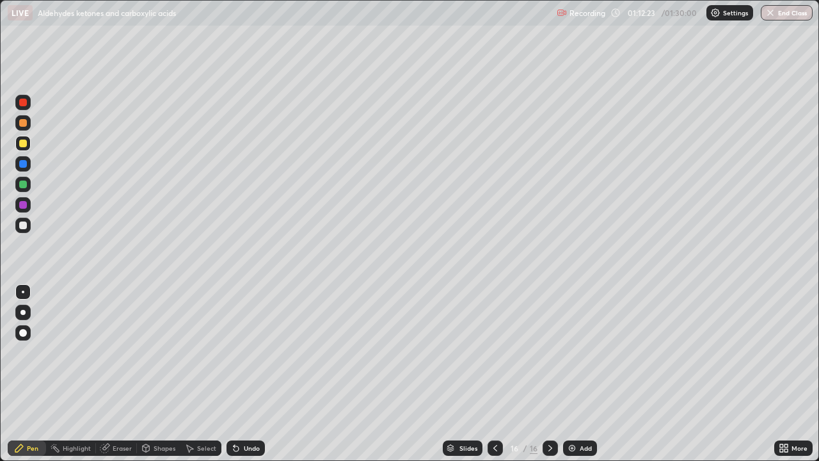
click at [20, 183] on div at bounding box center [23, 184] width 8 height 8
click at [24, 226] on div at bounding box center [23, 225] width 8 height 8
click at [23, 105] on div at bounding box center [23, 103] width 8 height 8
click at [24, 225] on div at bounding box center [23, 225] width 8 height 8
click at [21, 203] on div at bounding box center [23, 205] width 8 height 8
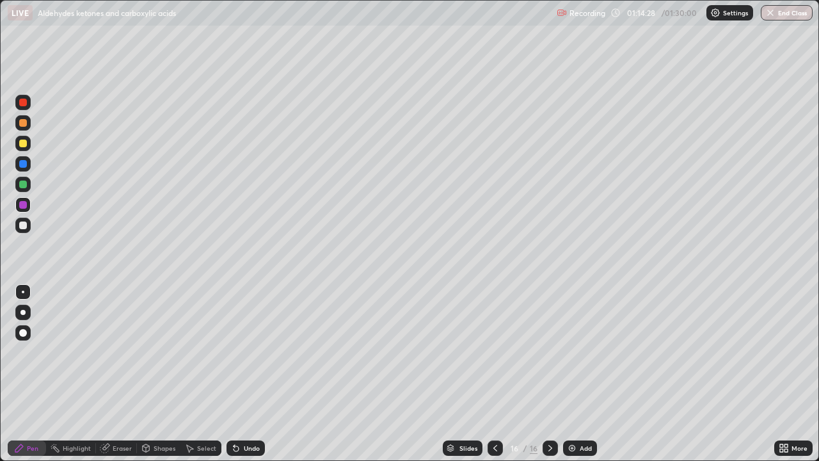
click at [17, 183] on div at bounding box center [22, 184] width 15 height 15
click at [17, 205] on div at bounding box center [22, 204] width 15 height 15
click at [19, 185] on div at bounding box center [23, 184] width 8 height 8
click at [584, 374] on div "Add" at bounding box center [586, 448] width 12 height 6
click at [22, 205] on div at bounding box center [23, 205] width 8 height 8
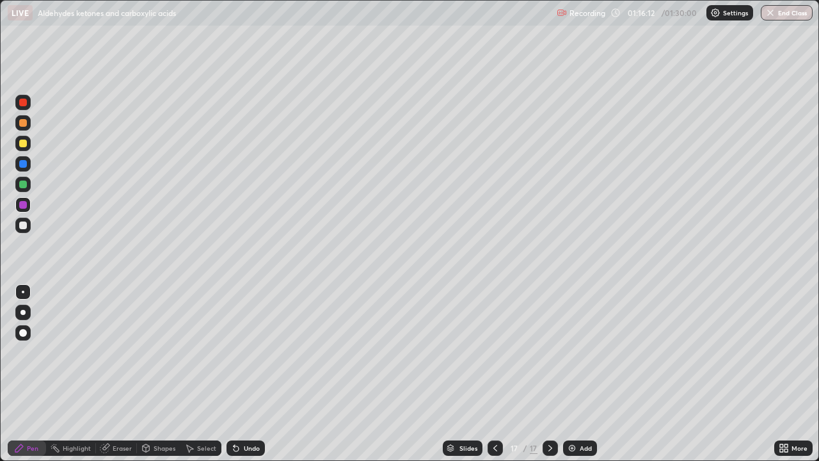
click at [493, 374] on icon at bounding box center [495, 448] width 10 height 10
click at [548, 374] on icon at bounding box center [550, 448] width 4 height 6
click at [20, 185] on div at bounding box center [23, 184] width 8 height 8
click at [17, 202] on div at bounding box center [22, 204] width 15 height 15
click at [21, 227] on div at bounding box center [23, 225] width 8 height 8
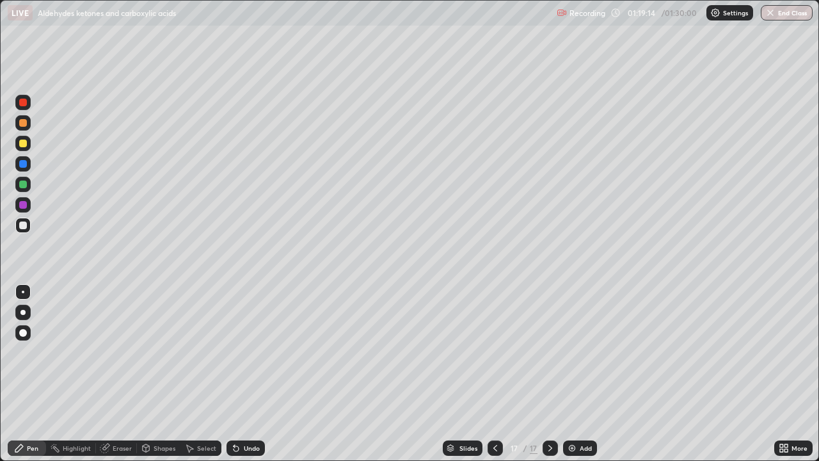
click at [582, 374] on div "Add" at bounding box center [586, 448] width 12 height 6
click at [23, 207] on div at bounding box center [23, 205] width 8 height 8
click at [495, 374] on icon at bounding box center [495, 448] width 10 height 10
click at [549, 374] on icon at bounding box center [550, 448] width 10 height 10
click at [799, 12] on button "End Class" at bounding box center [787, 12] width 52 height 15
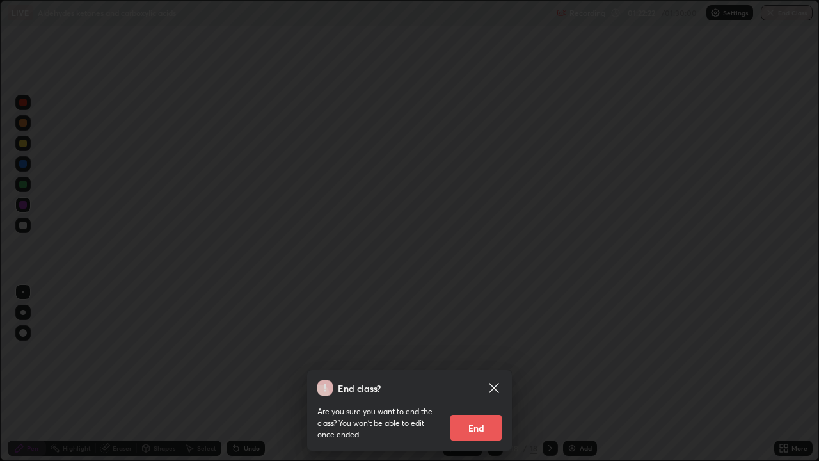
click at [487, 374] on button "End" at bounding box center [475, 428] width 51 height 26
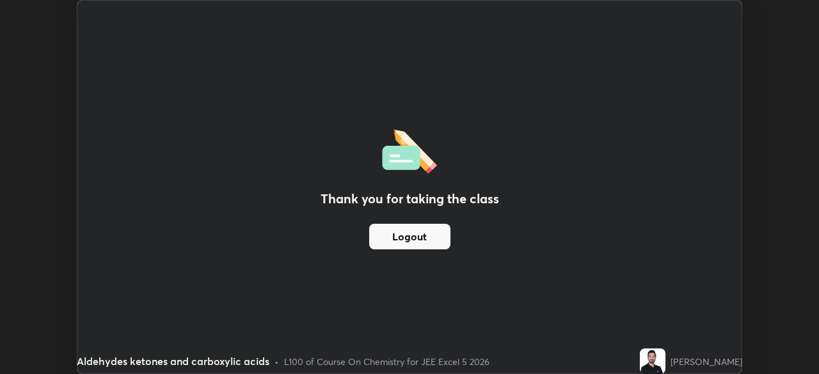
scroll to position [63601, 63157]
